Goal: Complete application form

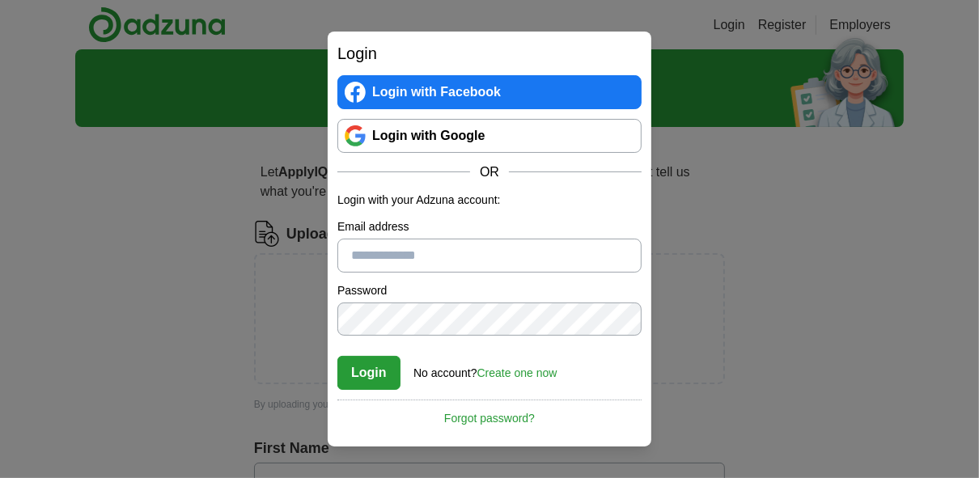
type input "**********"
click at [469, 88] on link "Login with Facebook" at bounding box center [490, 92] width 304 height 34
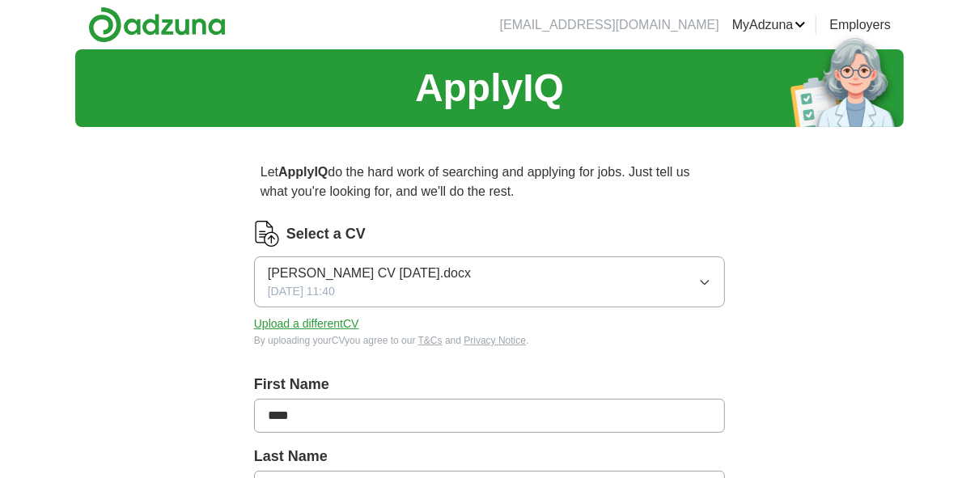
click at [339, 324] on button "Upload a different CV" at bounding box center [306, 324] width 105 height 17
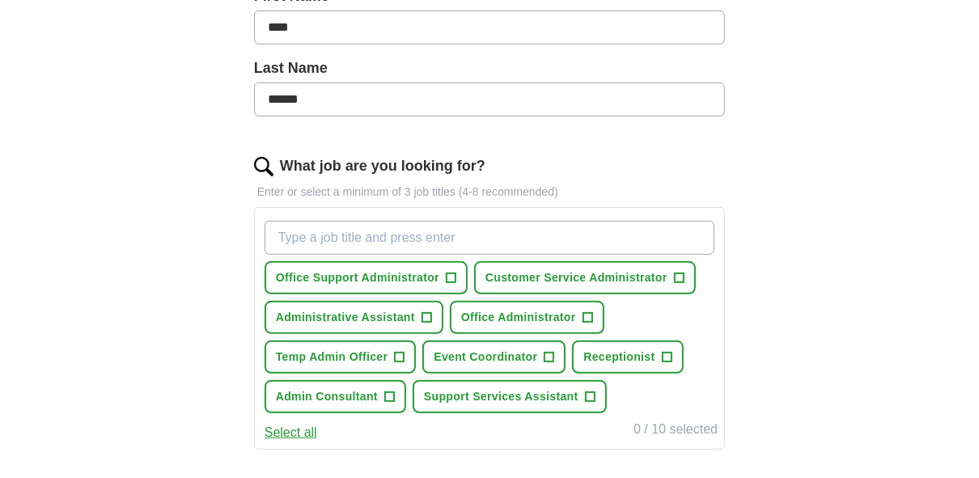
scroll to position [453, 0]
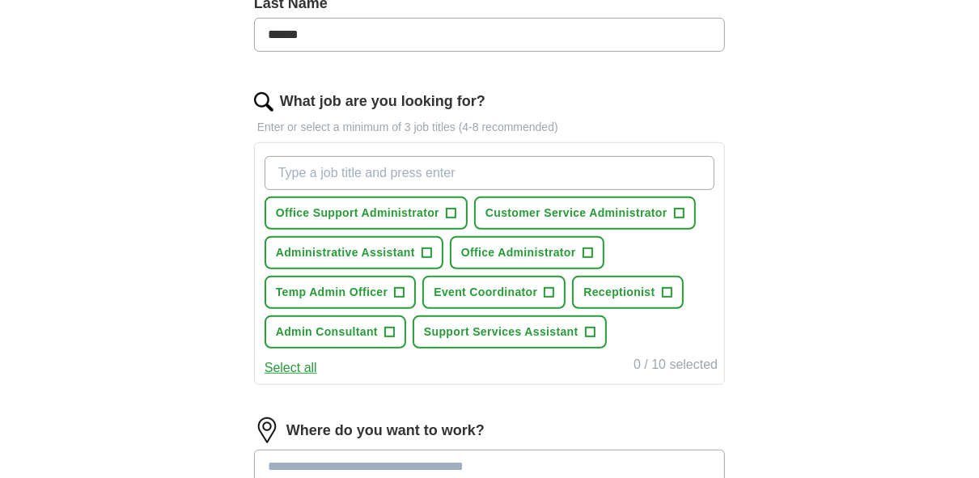
click at [304, 365] on button "Select all" at bounding box center [291, 368] width 53 height 19
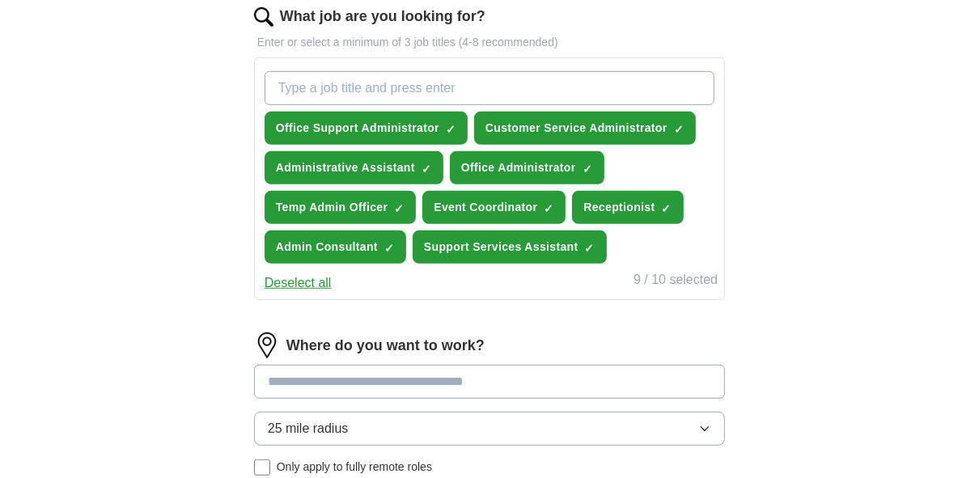
scroll to position [518, 0]
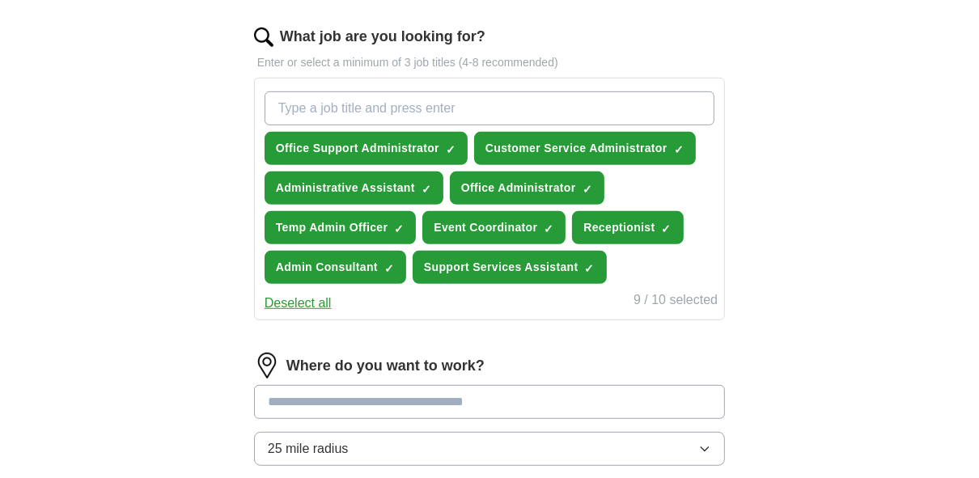
click at [633, 257] on div "Office Support Administrator ✓ × Customer Service Administrator ✓ × Administrat…" at bounding box center [489, 188] width 457 height 206
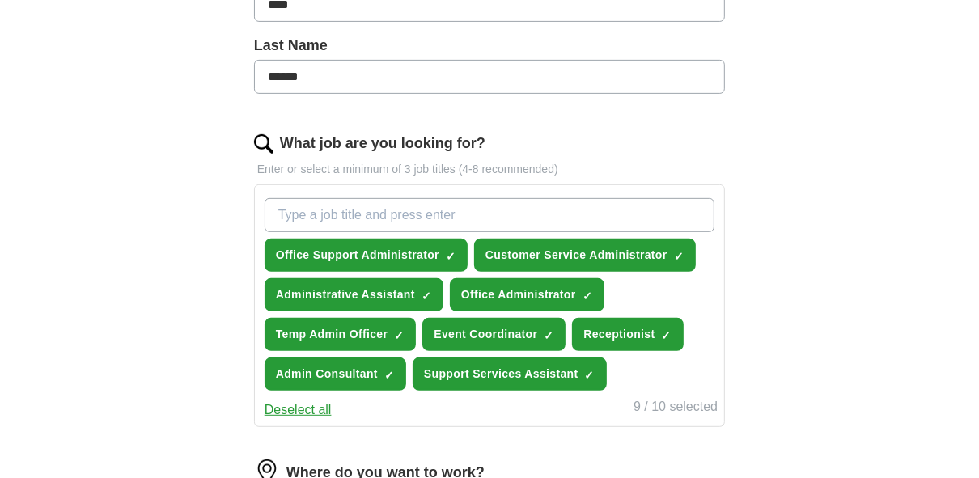
scroll to position [389, 0]
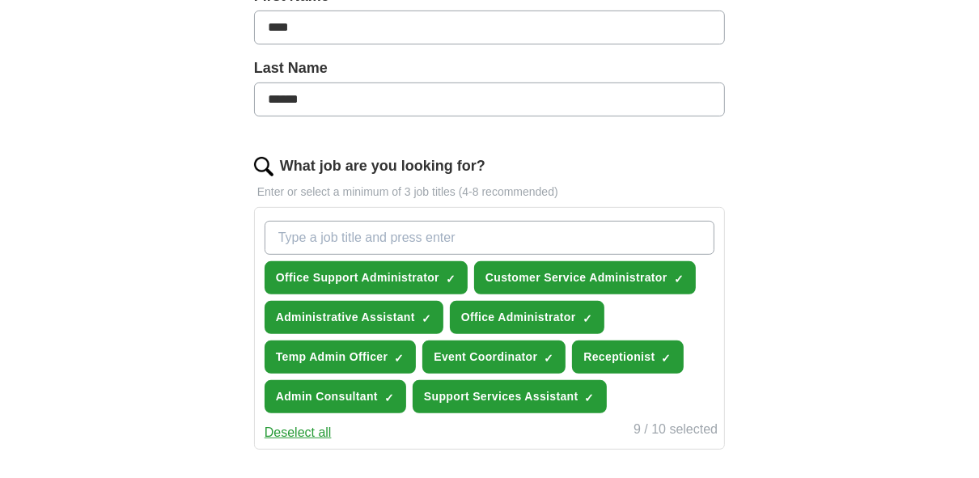
click at [308, 242] on input "What job are you looking for?" at bounding box center [490, 238] width 450 height 34
type input "support worker"
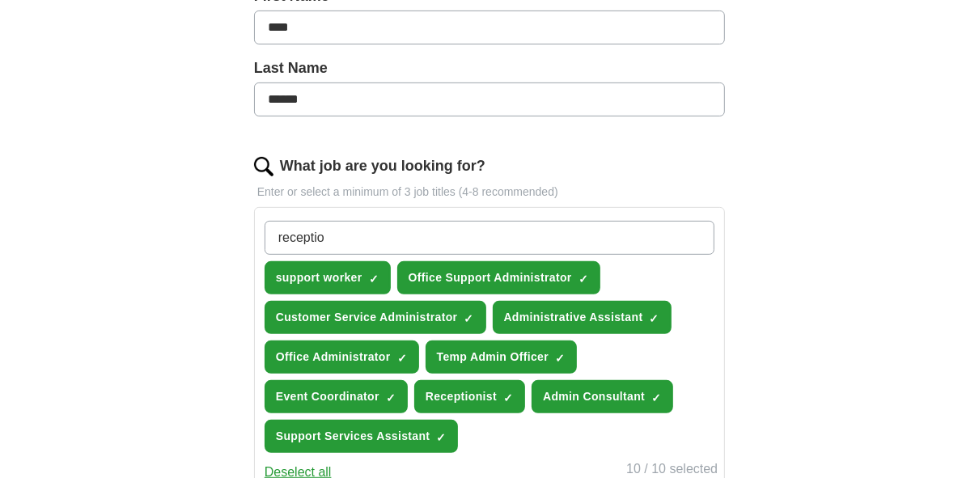
type input "reception"
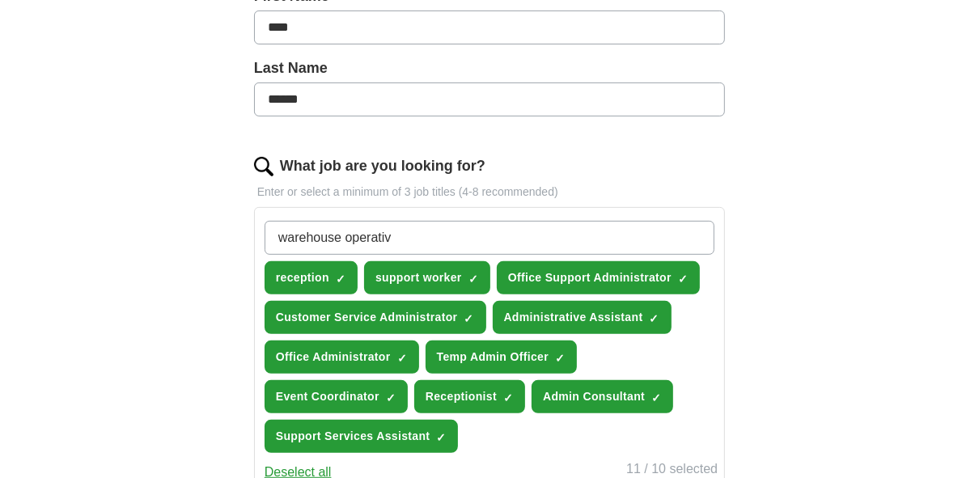
type input "warehouse operative"
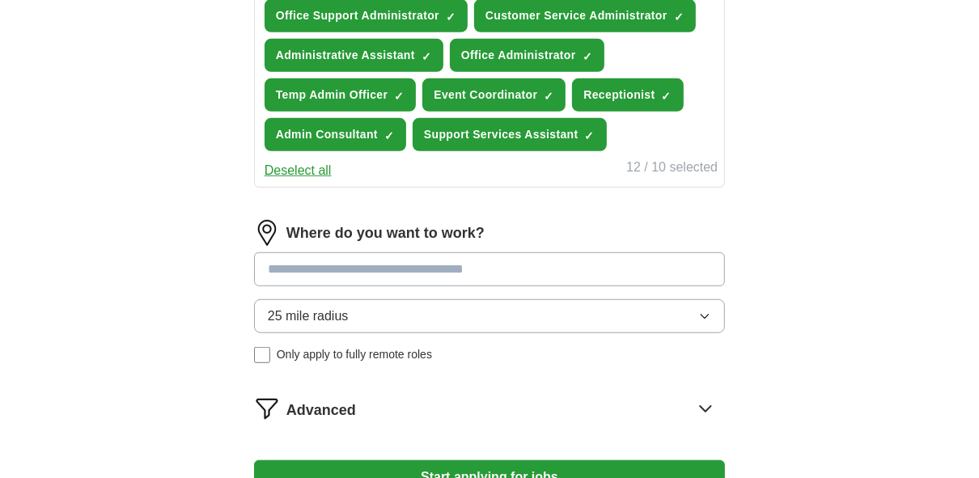
scroll to position [712, 0]
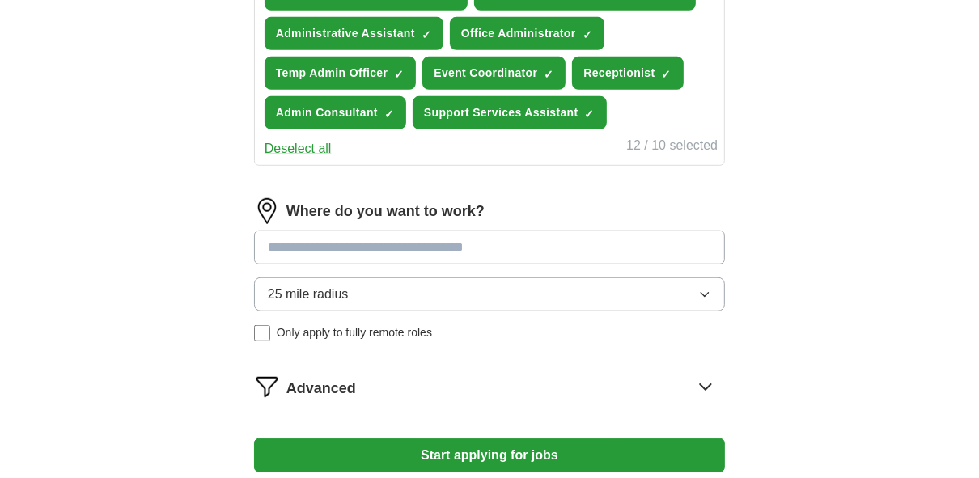
click at [489, 243] on div "Where do you want to work? 25 mile radius Only apply to fully remote roles" at bounding box center [489, 276] width 471 height 156
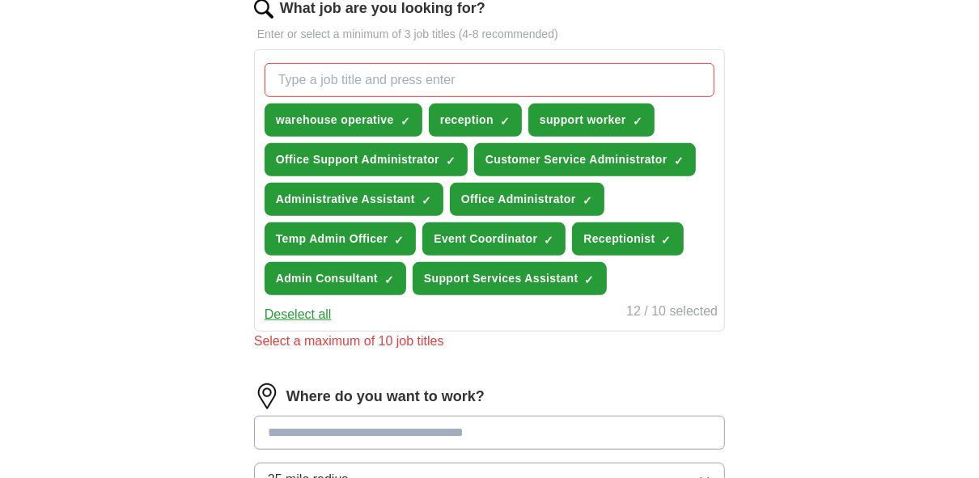
scroll to position [518, 0]
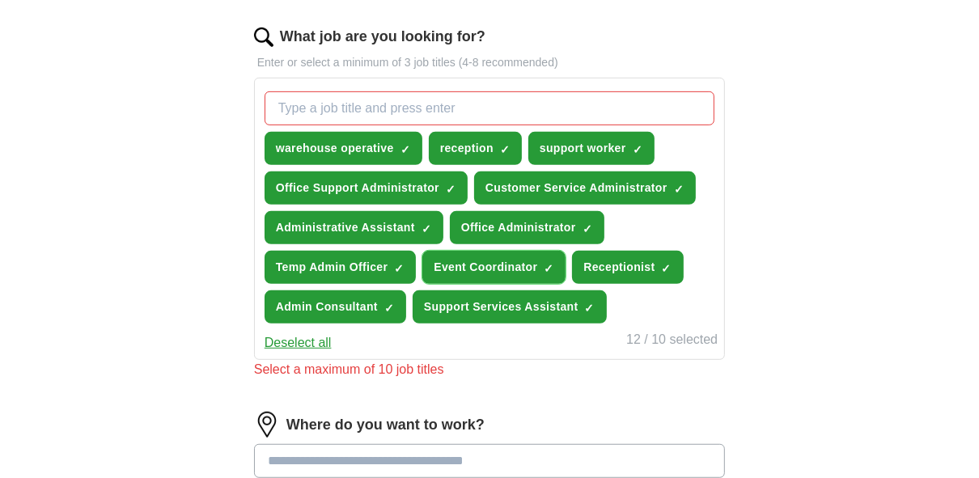
click at [0, 0] on span "×" at bounding box center [0, 0] width 0 height 0
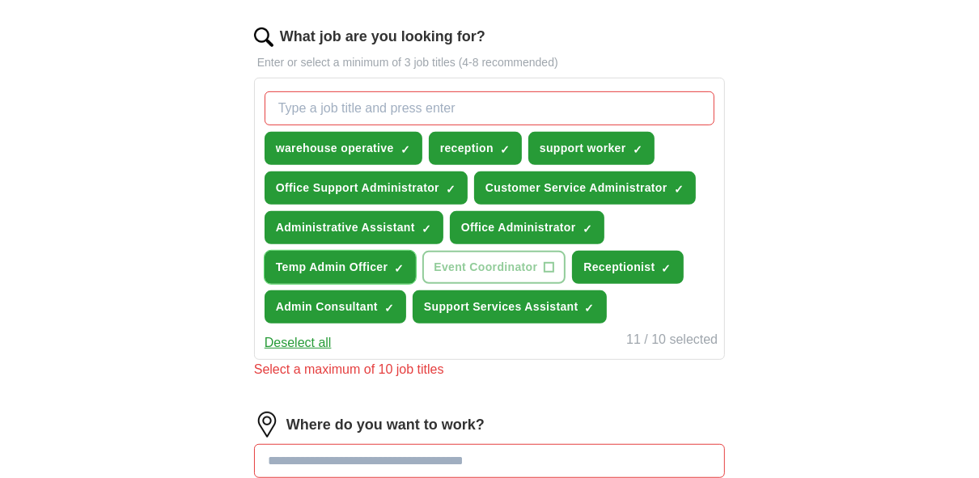
click at [0, 0] on span "×" at bounding box center [0, 0] width 0 height 0
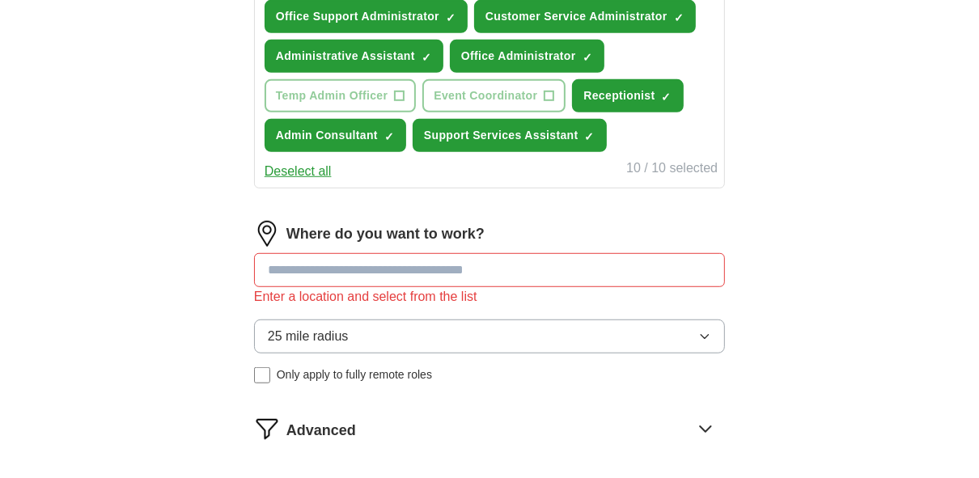
scroll to position [712, 0]
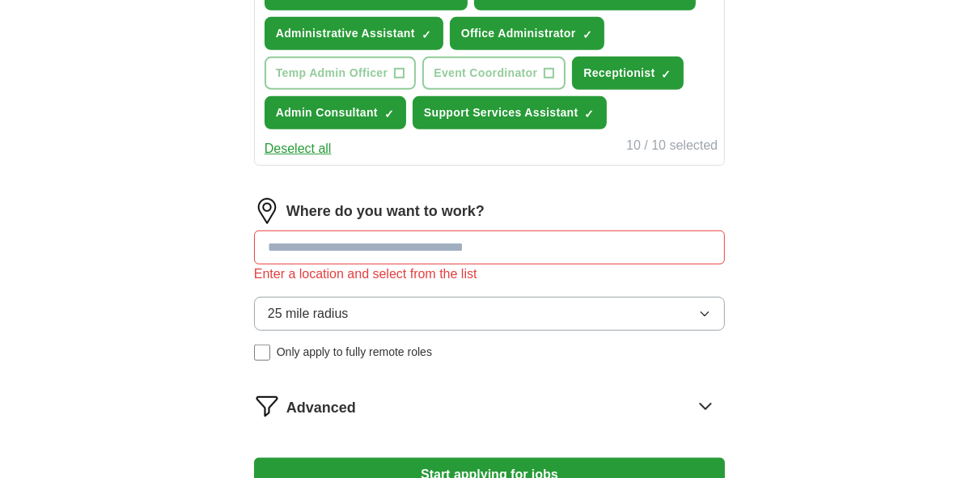
click at [397, 245] on input at bounding box center [489, 248] width 471 height 34
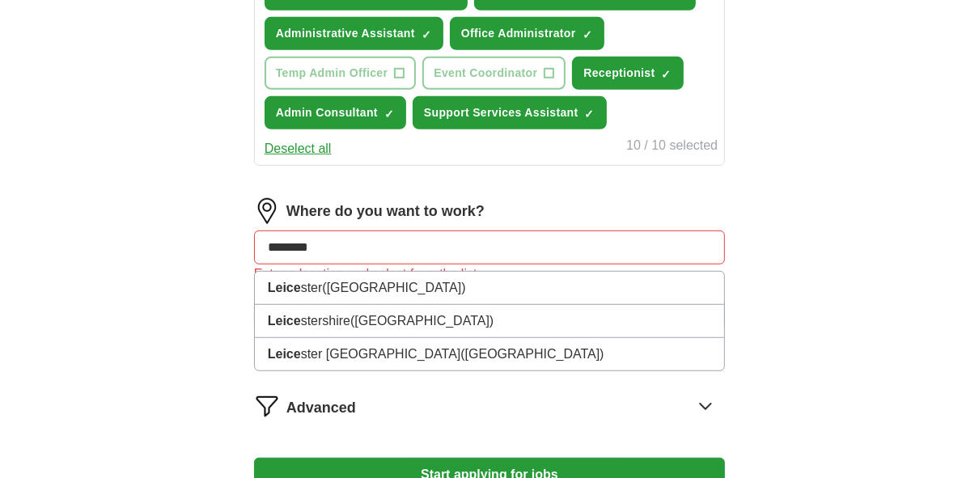
type input "*********"
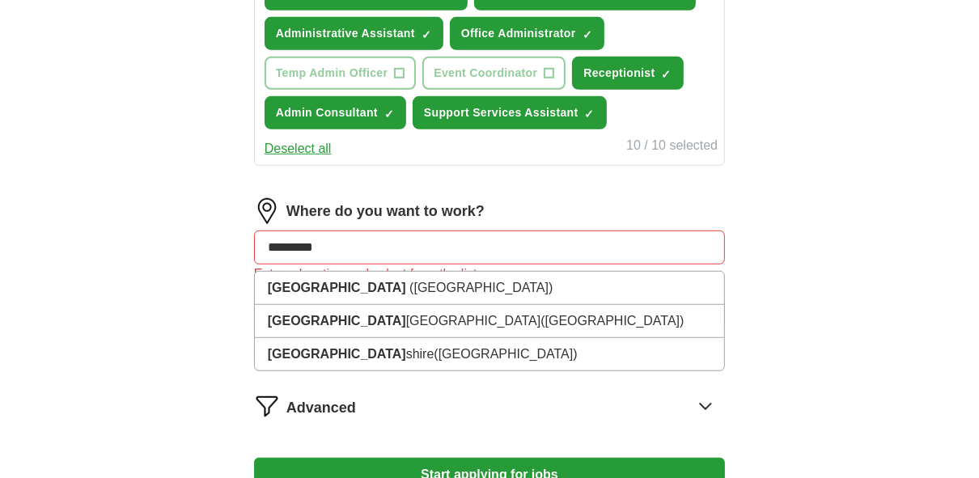
scroll to position [777, 0]
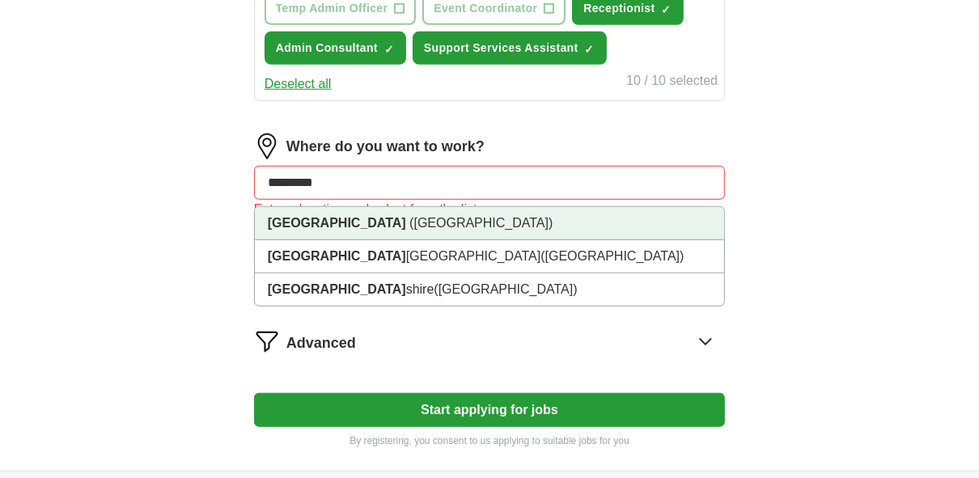
click at [422, 218] on li "[GEOGRAPHIC_DATA] ([GEOGRAPHIC_DATA])" at bounding box center [489, 223] width 469 height 33
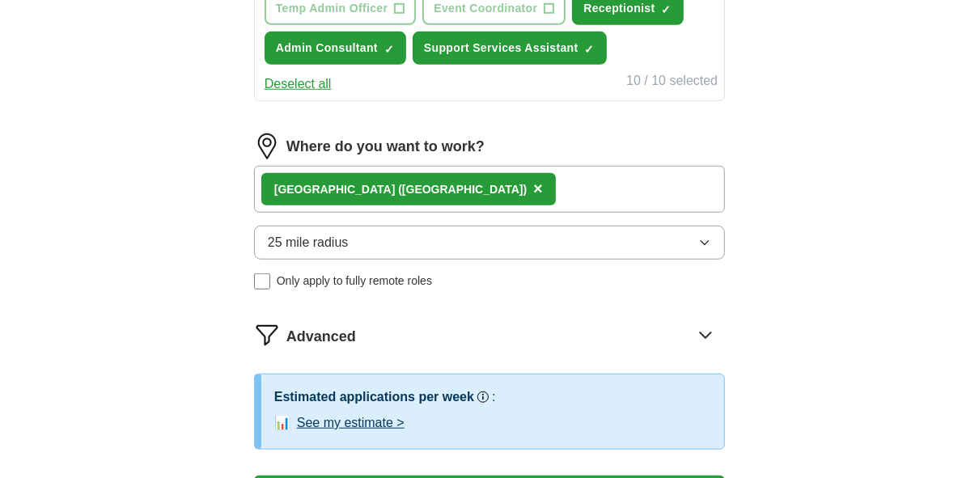
click at [431, 234] on button "25 mile radius" at bounding box center [489, 243] width 471 height 34
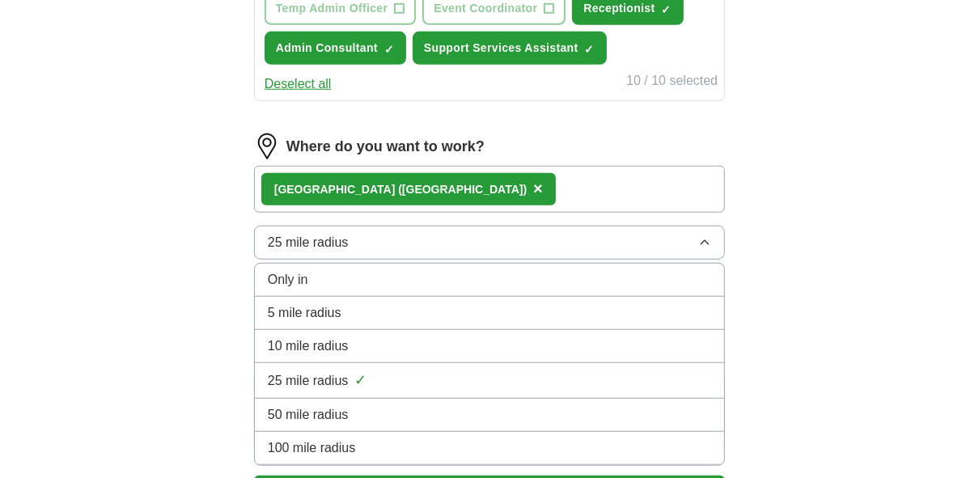
click at [423, 275] on div "Only in" at bounding box center [490, 279] width 444 height 19
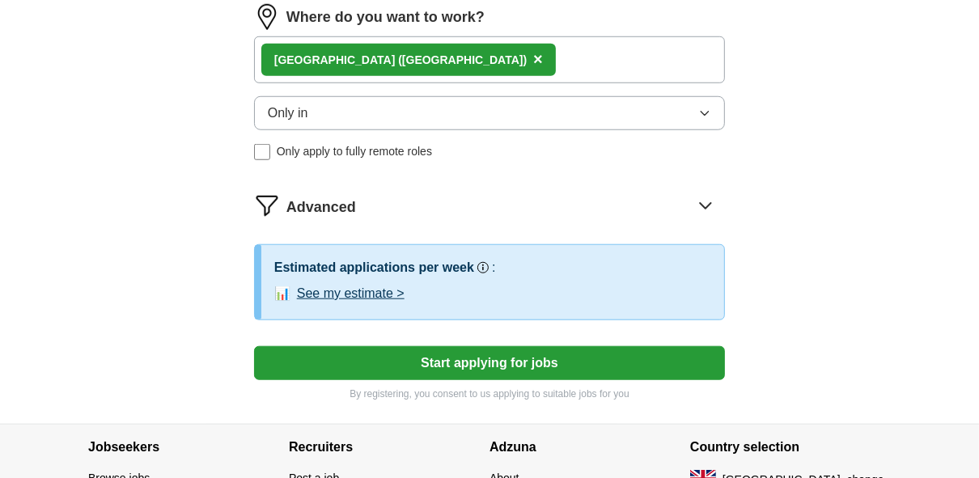
scroll to position [971, 0]
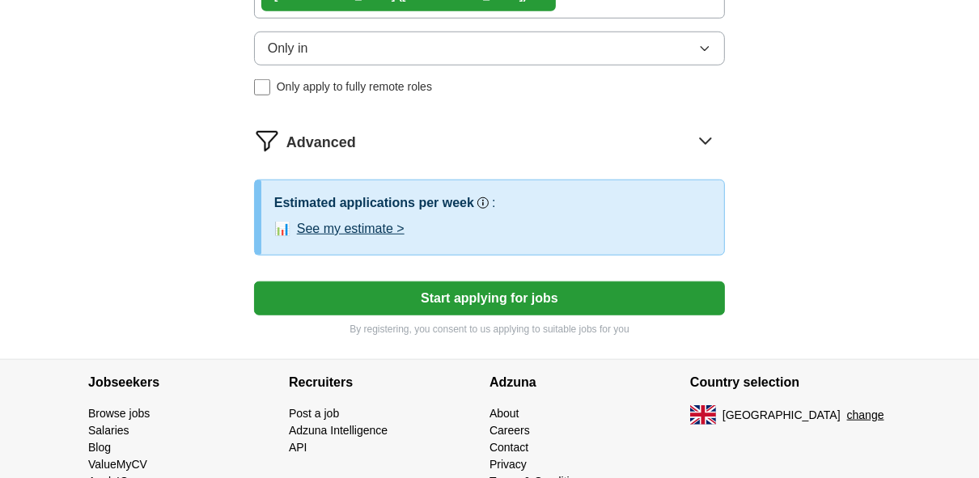
click at [358, 227] on button "See my estimate >" at bounding box center [351, 228] width 108 height 19
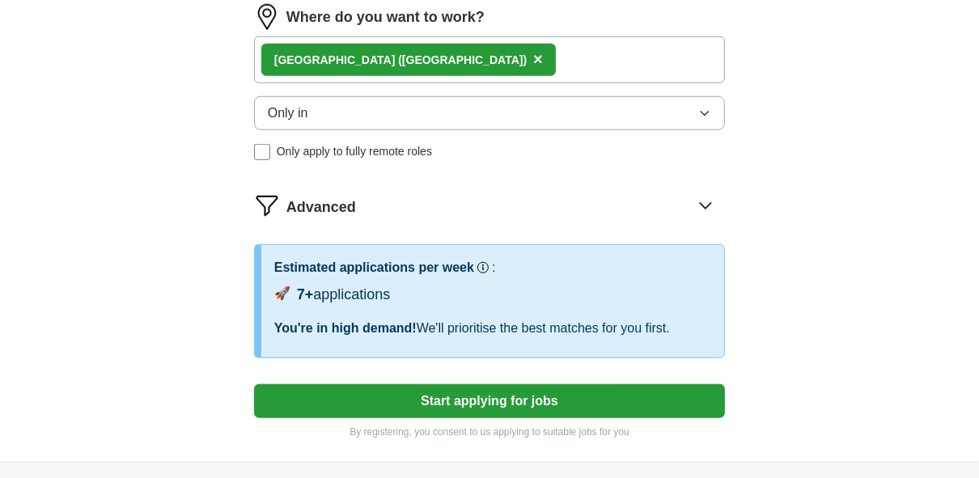
scroll to position [1064, 0]
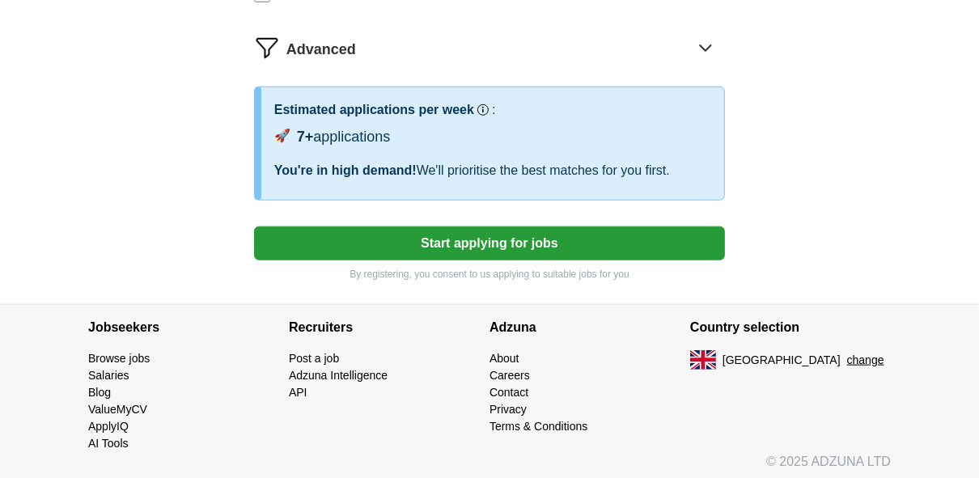
click at [440, 240] on button "Start applying for jobs" at bounding box center [489, 244] width 471 height 34
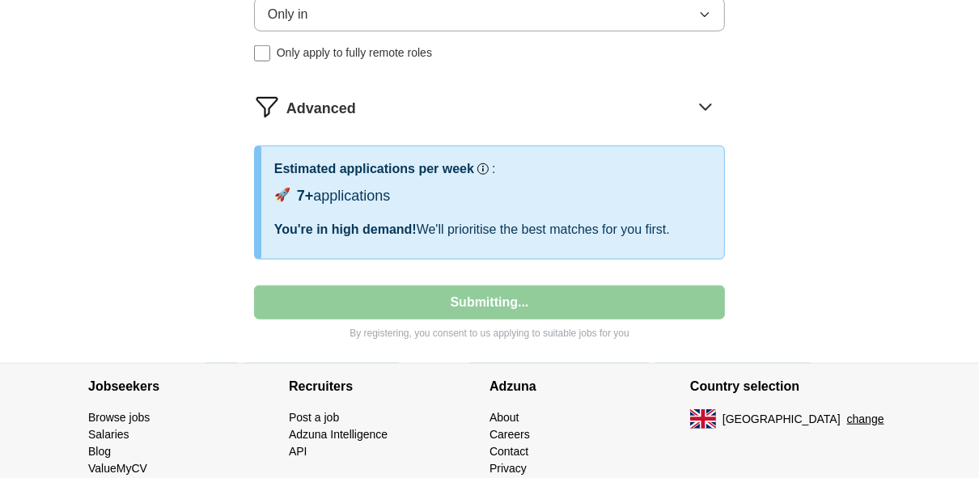
select select "**"
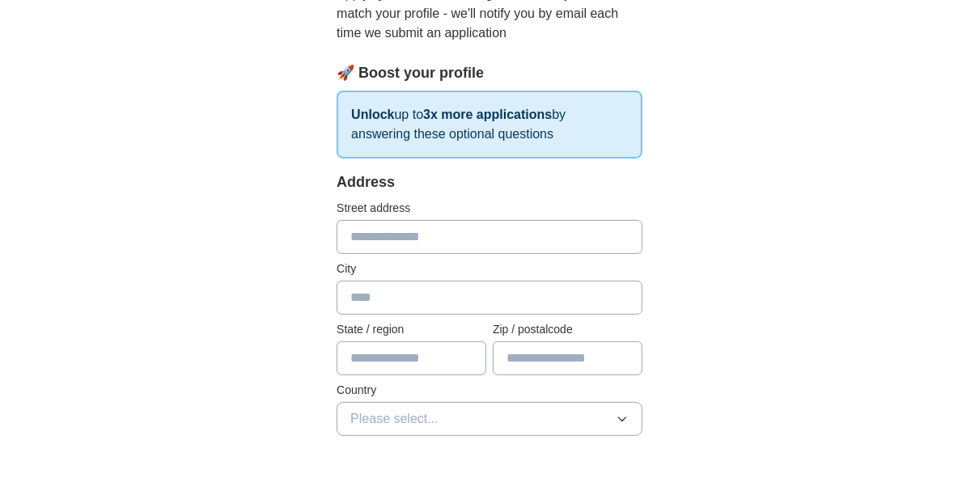
scroll to position [130, 0]
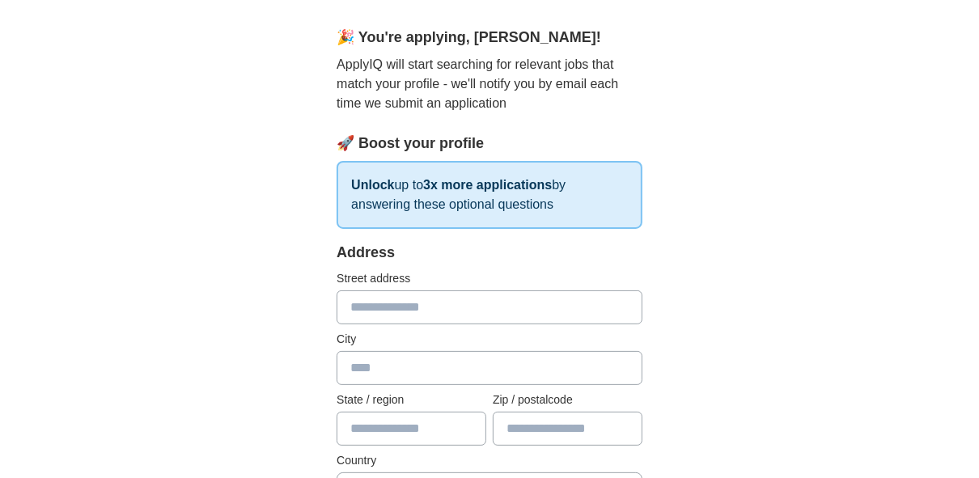
click at [389, 306] on input "text" at bounding box center [490, 308] width 306 height 34
type input "**********"
type input "*********"
type input "**********"
type input "*******"
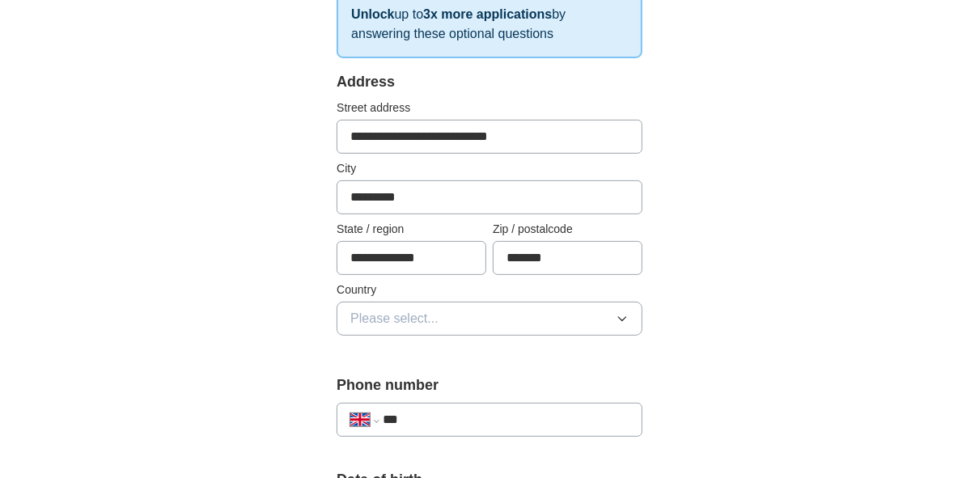
scroll to position [324, 0]
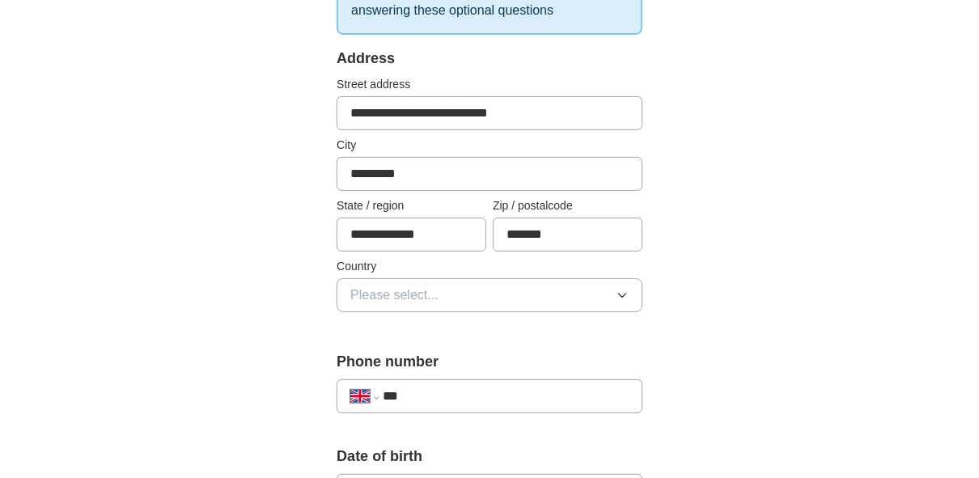
drag, startPoint x: 460, startPoint y: 227, endPoint x: 252, endPoint y: 248, distance: 209.0
click at [252, 248] on div "**********" at bounding box center [489, 483] width 829 height 1515
type input "**********"
click at [361, 292] on span "Please select..." at bounding box center [394, 295] width 88 height 19
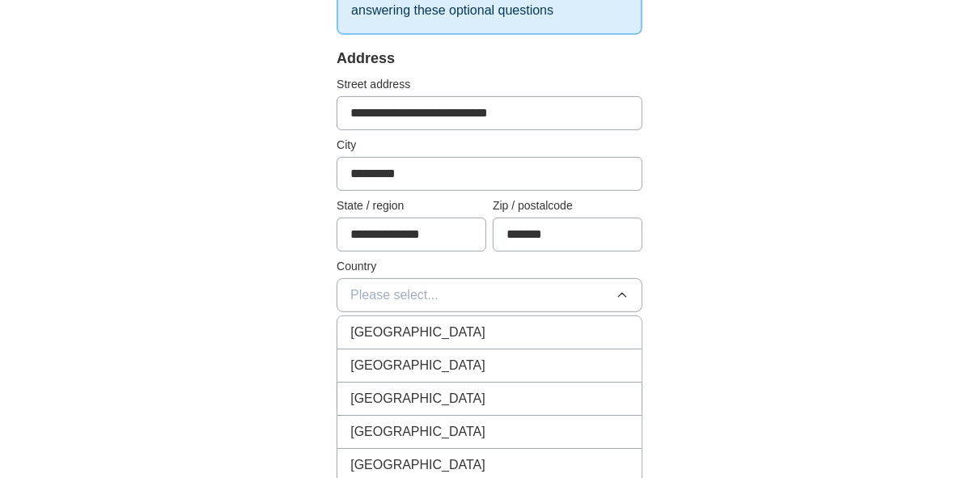
click at [365, 330] on span "[GEOGRAPHIC_DATA]" at bounding box center [417, 332] width 135 height 19
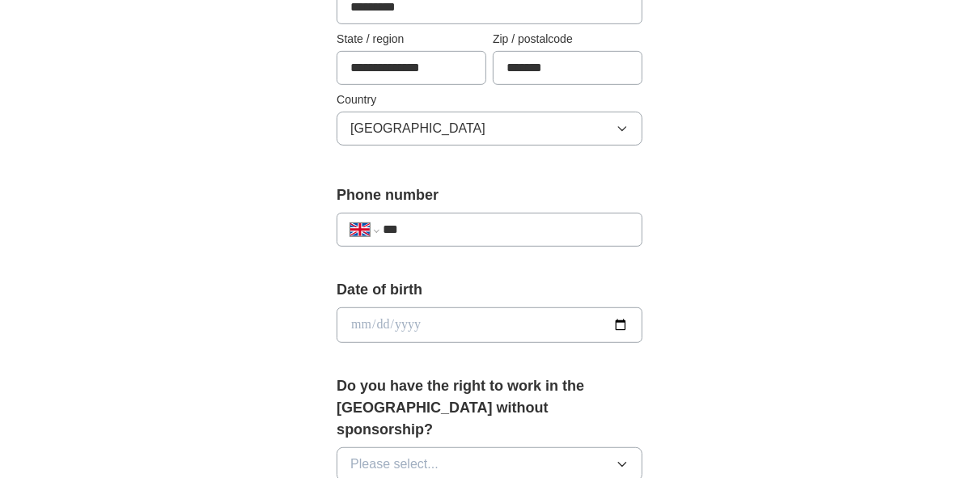
scroll to position [518, 0]
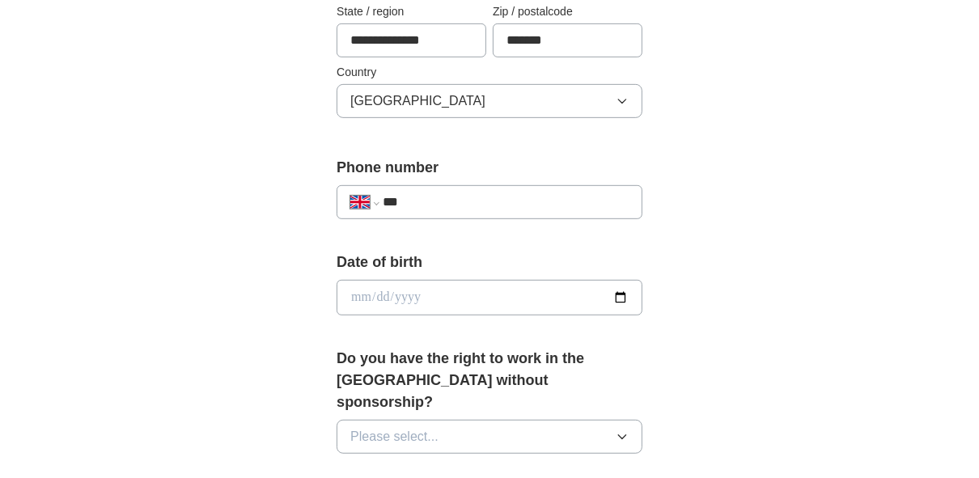
click at [385, 301] on input "date" at bounding box center [490, 298] width 306 height 36
click at [613, 291] on input "date" at bounding box center [490, 298] width 306 height 36
type input "**********"
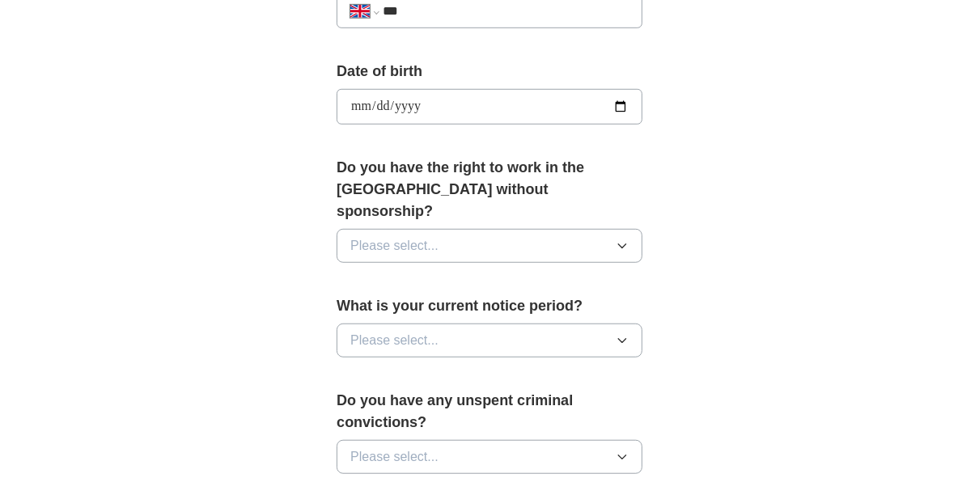
scroll to position [712, 0]
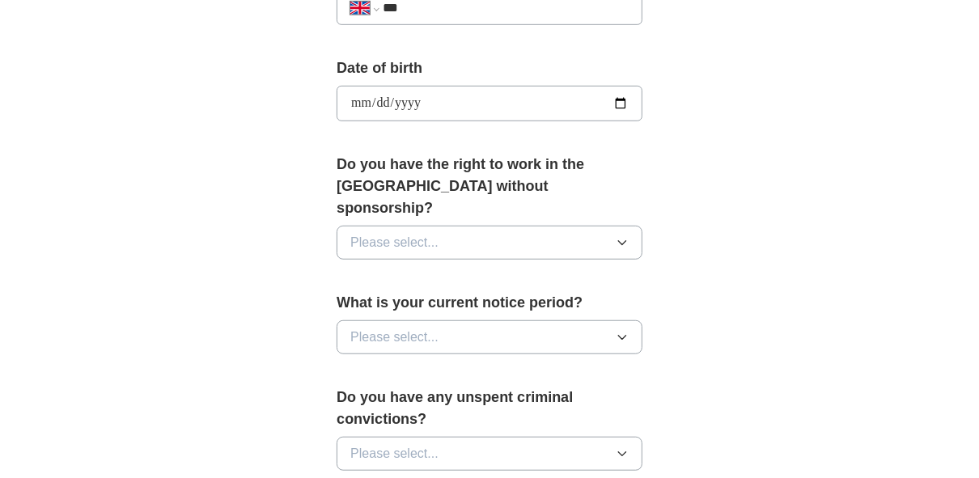
click at [472, 226] on button "Please select..." at bounding box center [490, 243] width 306 height 34
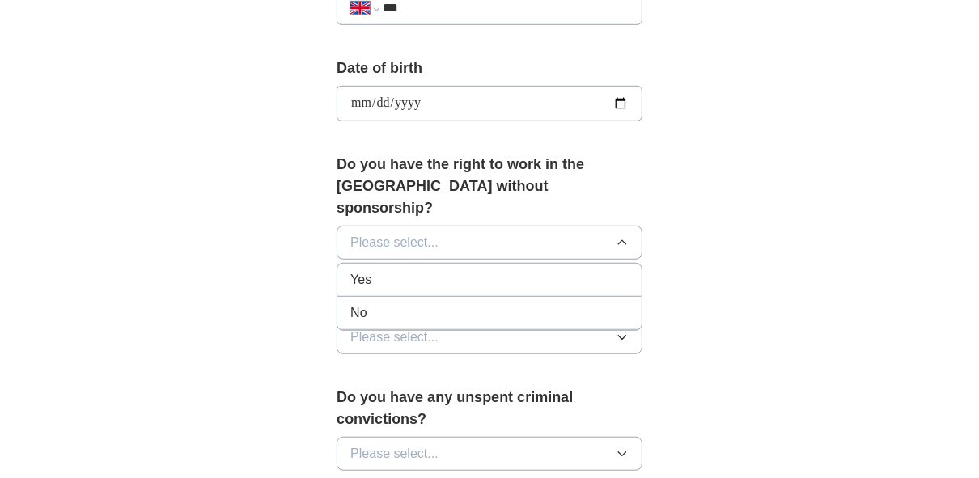
click at [461, 270] on div "Yes" at bounding box center [489, 279] width 278 height 19
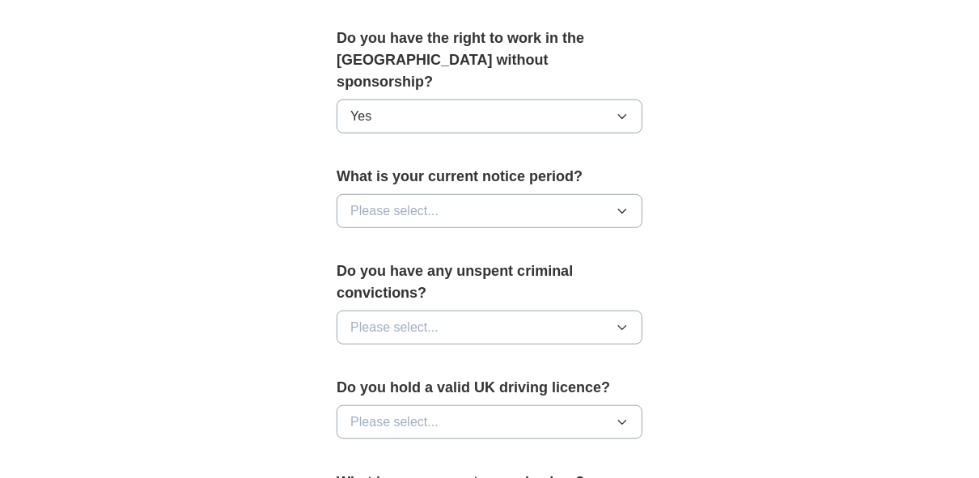
scroll to position [842, 0]
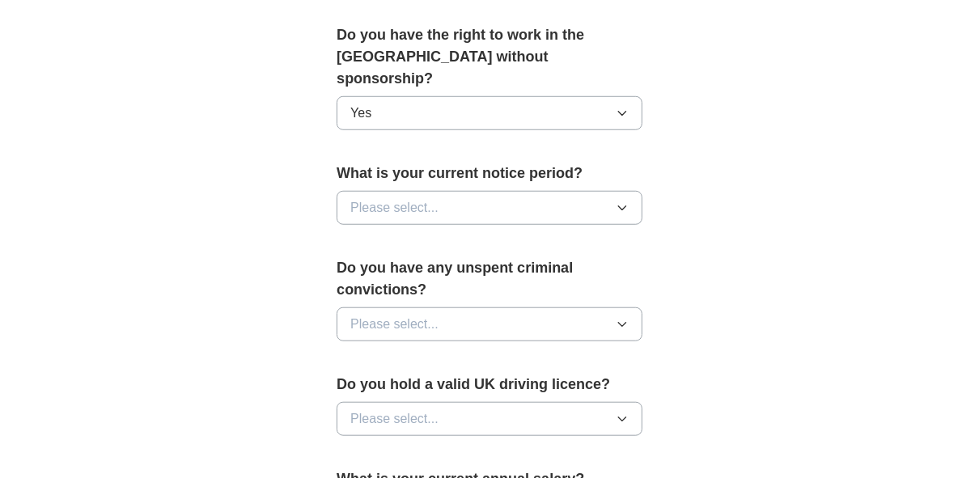
click at [474, 191] on button "Please select..." at bounding box center [490, 208] width 306 height 34
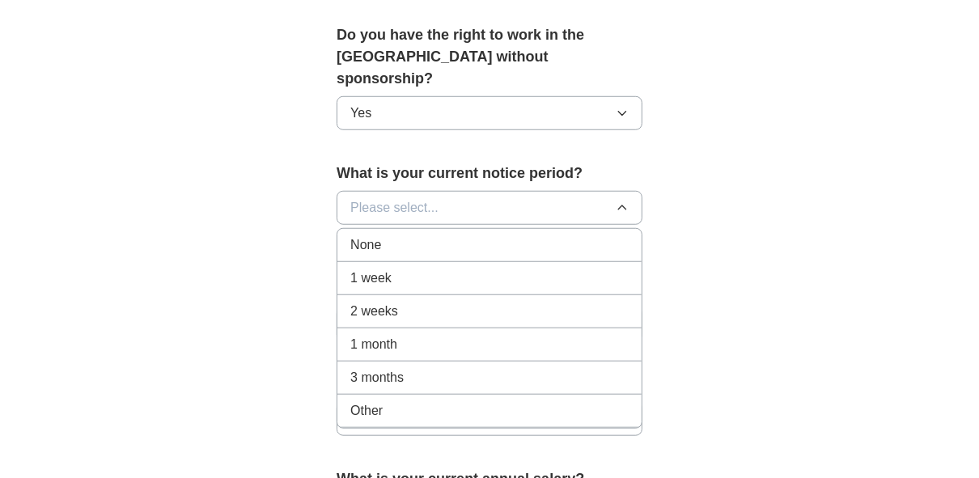
click at [467, 229] on li "None" at bounding box center [490, 245] width 304 height 33
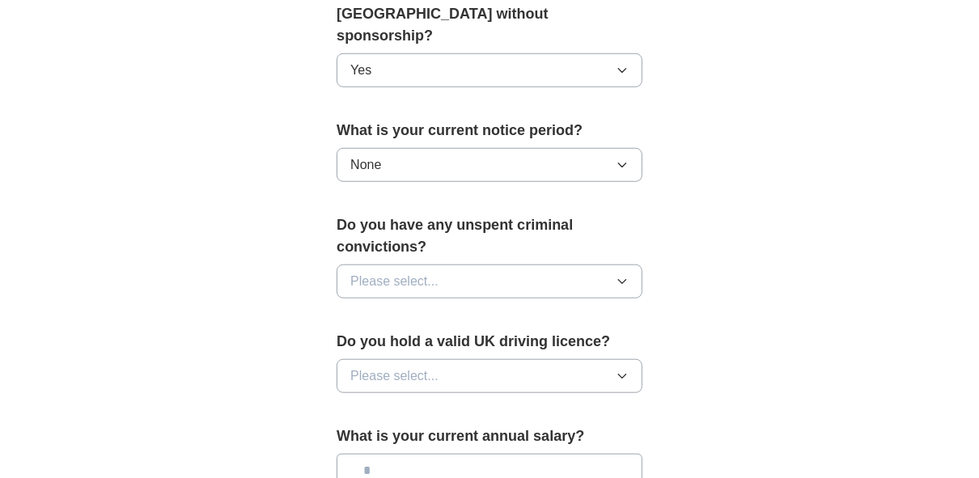
scroll to position [907, 0]
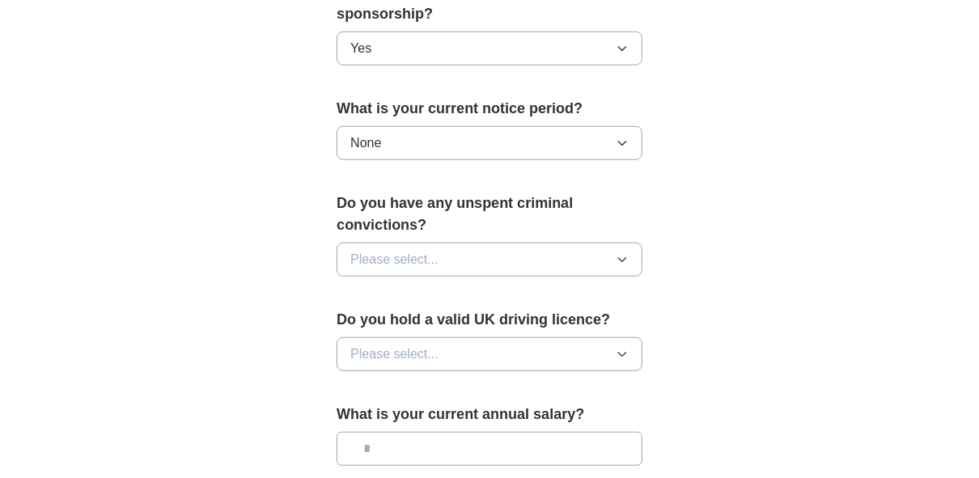
click at [446, 243] on button "Please select..." at bounding box center [490, 260] width 306 height 34
click at [417, 321] on div "No" at bounding box center [489, 330] width 278 height 19
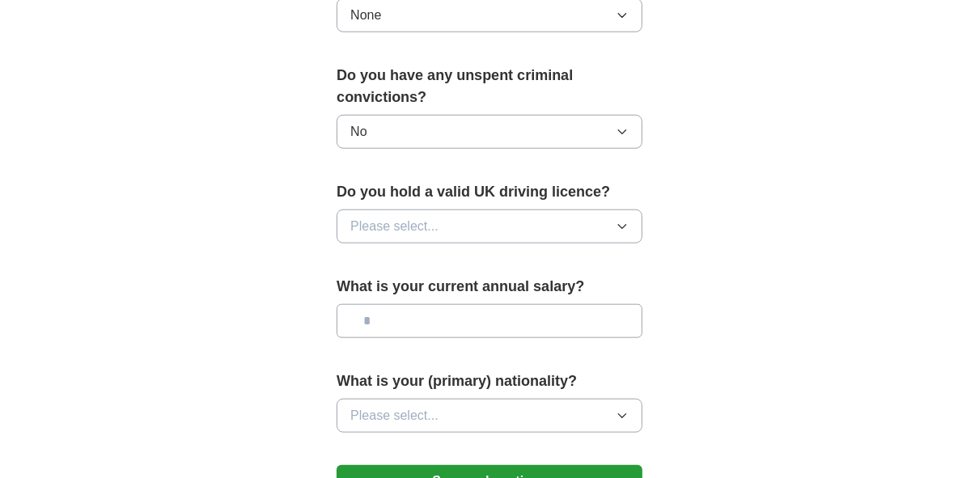
scroll to position [1036, 0]
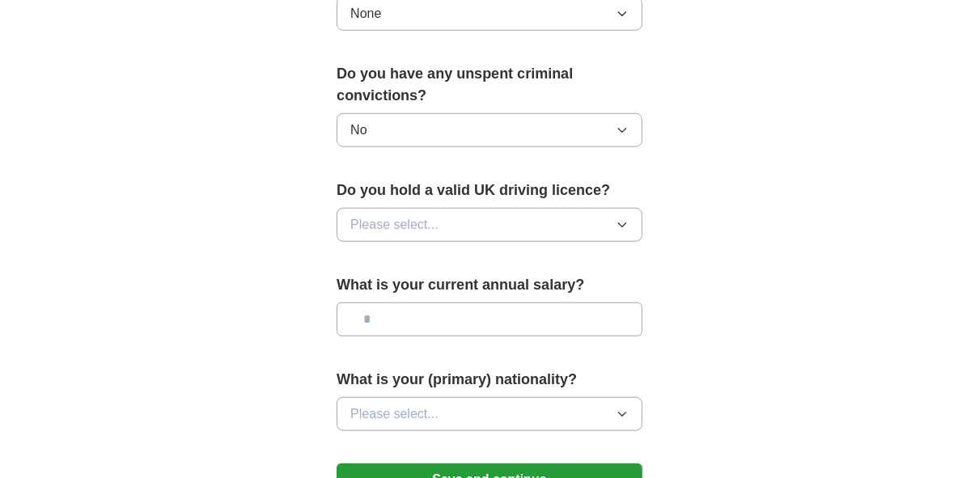
click at [451, 208] on button "Please select..." at bounding box center [490, 225] width 306 height 34
click at [436, 253] on div "Yes" at bounding box center [489, 262] width 278 height 19
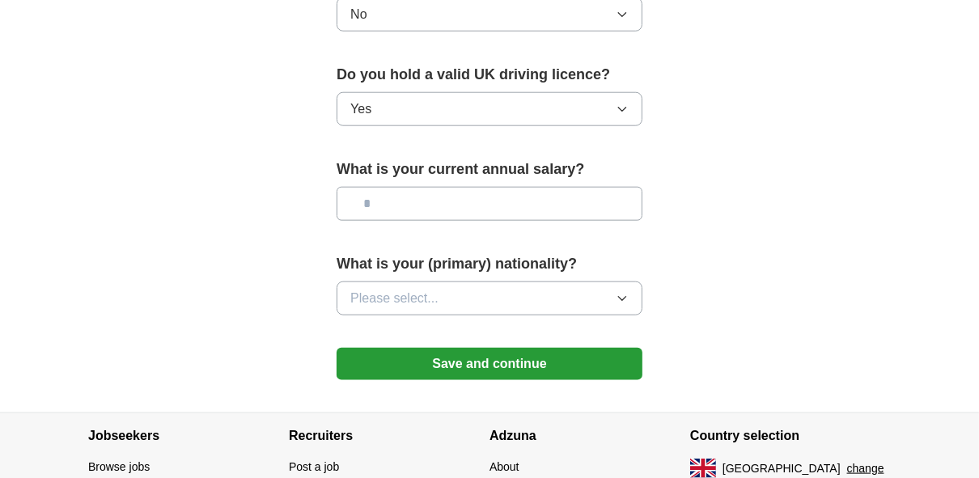
scroll to position [1166, 0]
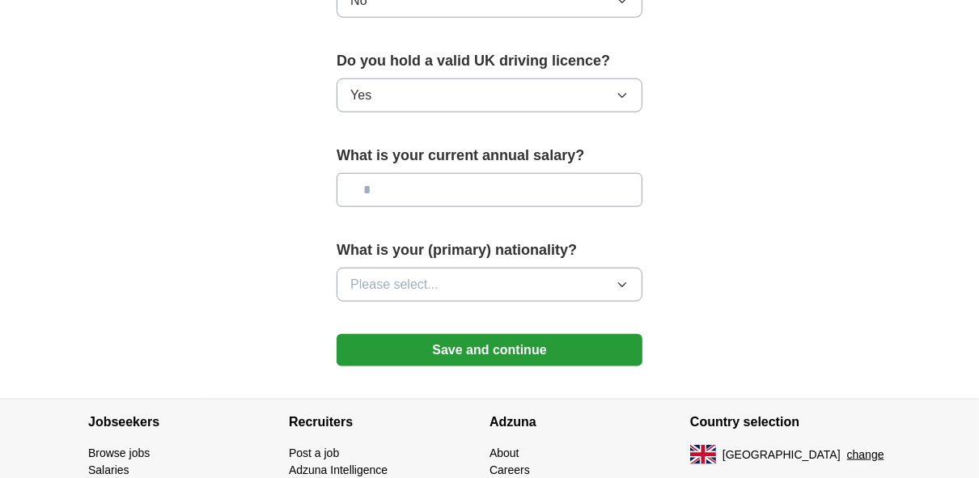
click at [431, 173] on input "text" at bounding box center [490, 190] width 306 height 34
type input "*******"
click at [369, 275] on span "Please select..." at bounding box center [394, 284] width 88 height 19
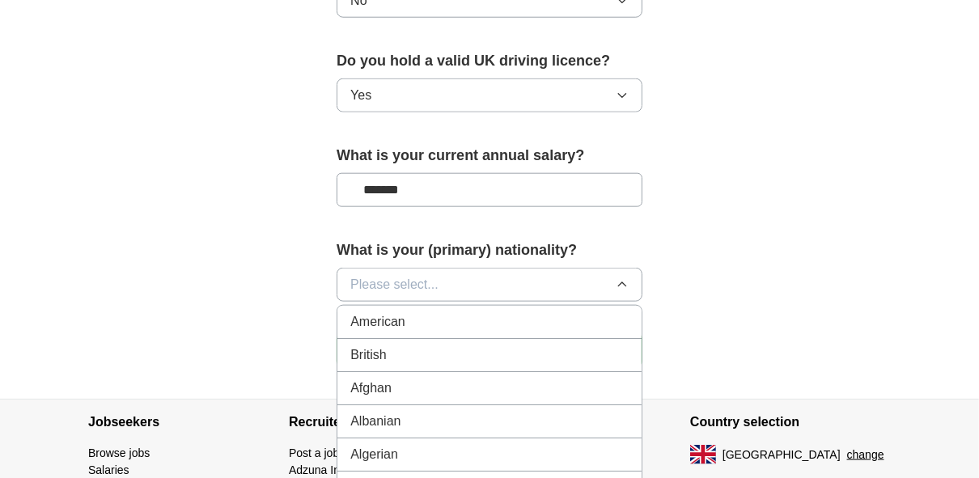
click at [376, 346] on span "British" at bounding box center [368, 355] width 36 height 19
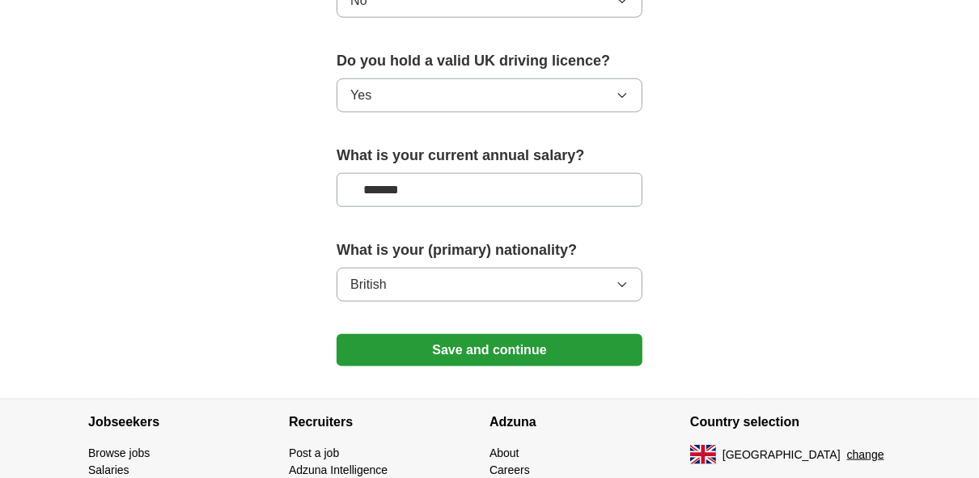
click at [397, 334] on button "Save and continue" at bounding box center [490, 350] width 306 height 32
